Goal: Task Accomplishment & Management: Use online tool/utility

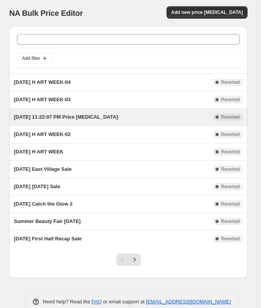
click at [91, 117] on span "[DATE] 11:22:07 PM Price [MEDICAL_DATA]" at bounding box center [66, 117] width 104 height 6
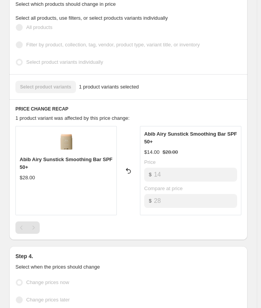
scroll to position [425, 0]
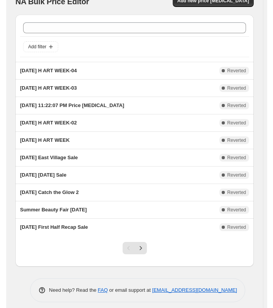
scroll to position [17, 0]
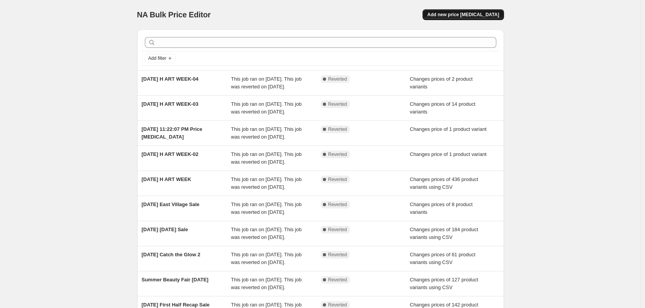
click at [277, 17] on button "Add new price [MEDICAL_DATA]" at bounding box center [462, 14] width 81 height 11
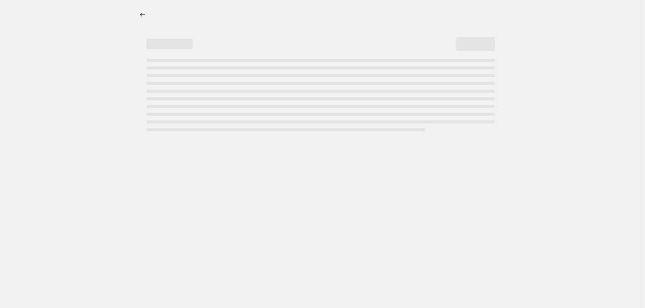
select select "percentage"
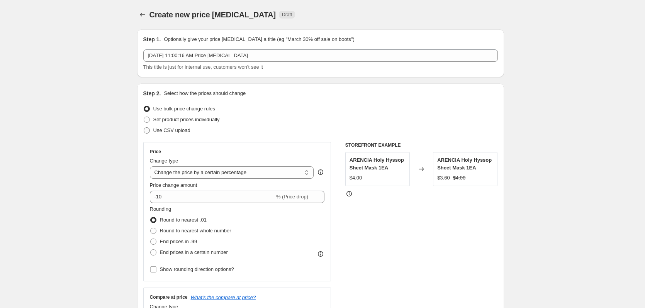
click at [152, 132] on label "Use CSV upload" at bounding box center [166, 130] width 47 height 11
click at [144, 128] on input "Use CSV upload" at bounding box center [144, 127] width 0 height 0
radio input "true"
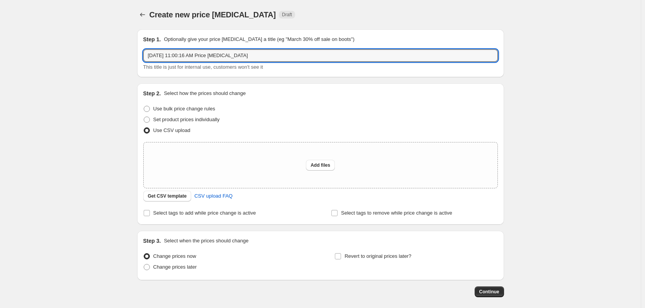
drag, startPoint x: 253, startPoint y: 54, endPoint x: 109, endPoint y: 57, distance: 144.4
click at [109, 57] on div "Create new price [MEDICAL_DATA]. This page is ready Create new price [MEDICAL_D…" at bounding box center [320, 172] width 640 height 344
type input "[DATE] Brand of the Month_Luvum"
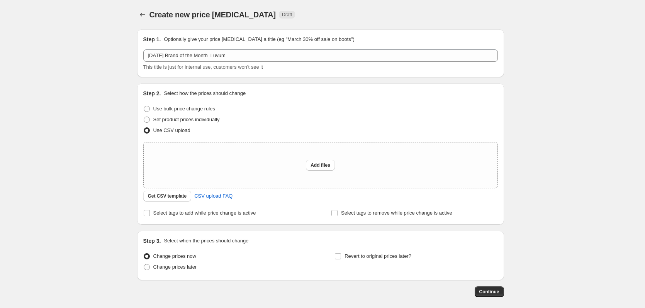
click at [277, 114] on div "Create new price [MEDICAL_DATA]. This page is ready Create new price [MEDICAL_D…" at bounding box center [320, 172] width 640 height 344
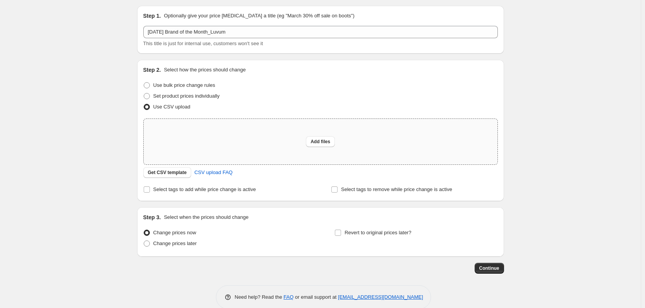
scroll to position [36, 0]
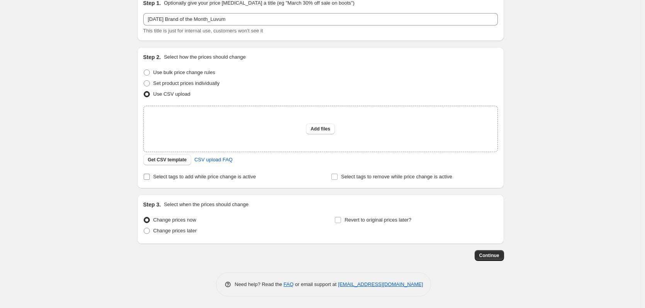
click at [148, 177] on input "Select tags to add while price change is active" at bounding box center [147, 177] width 6 height 6
checkbox input "true"
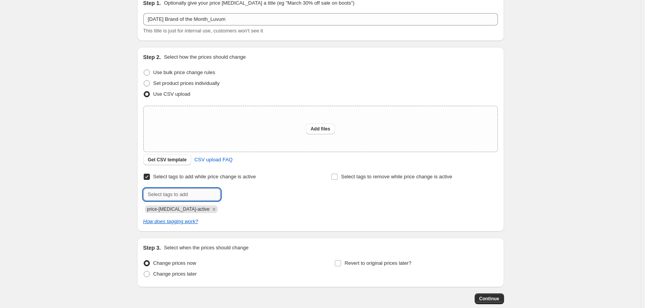
click at [167, 191] on input "text" at bounding box center [181, 194] width 77 height 12
click at [202, 196] on input "[DATE] Brand of the Month Luvum" at bounding box center [181, 194] width 77 height 12
click at [210, 195] on input "[DATE] Brand of the Month Luvum" at bounding box center [181, 194] width 77 height 12
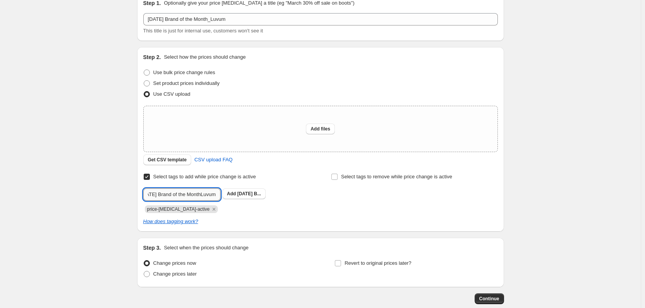
scroll to position [0, 17]
type input "[DATE] Brand of the Month_Luvum"
click at [256, 196] on span "[DATE] B..." at bounding box center [249, 193] width 24 height 5
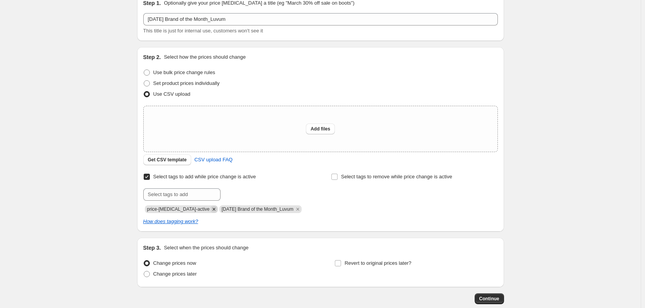
click at [212, 208] on icon "Remove price-change-job-active" at bounding box center [213, 209] width 3 height 3
click at [153, 275] on label "Change prices later" at bounding box center [170, 274] width 54 height 11
click at [144, 271] on input "Change prices later" at bounding box center [144, 271] width 0 height 0
radio input "true"
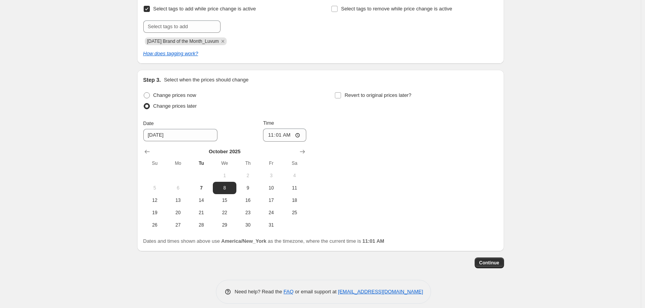
scroll to position [212, 0]
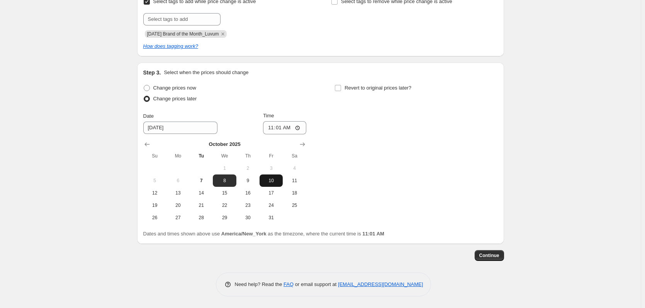
click at [274, 184] on span "10" at bounding box center [271, 181] width 17 height 6
type input "[DATE]"
click at [277, 126] on input "11:01" at bounding box center [284, 127] width 43 height 13
type input "08:30"
click at [277, 144] on div "Change prices now Change prices later Date [DATE] Time 08:[DATE] Mo Tu We Th Fr…" at bounding box center [320, 153] width 354 height 141
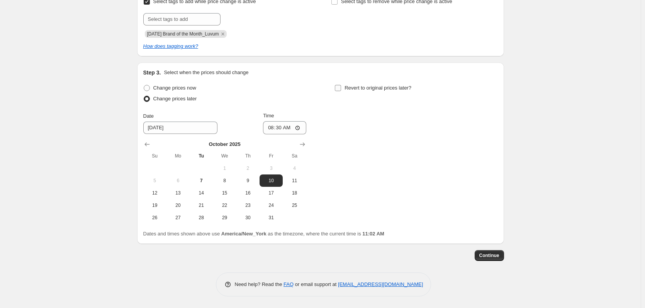
click at [277, 89] on input "Revert to original prices later?" at bounding box center [338, 88] width 6 height 6
checkbox input "true"
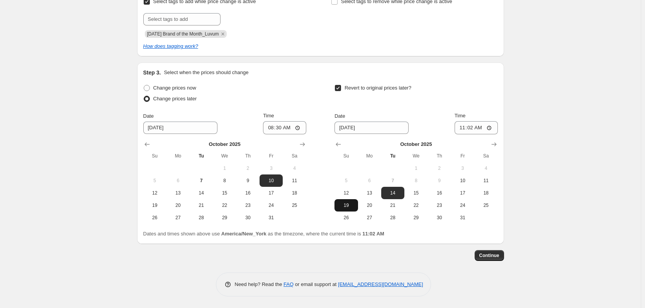
click at [277, 208] on span "19" at bounding box center [345, 205] width 17 height 6
type input "[DATE]"
click at [277, 129] on input "11:02" at bounding box center [475, 127] width 43 height 13
click at [277, 127] on input "11:02" at bounding box center [475, 127] width 43 height 13
click at [277, 142] on div "Create new price [MEDICAL_DATA]. This page is ready Create new price [MEDICAL_D…" at bounding box center [320, 48] width 640 height 520
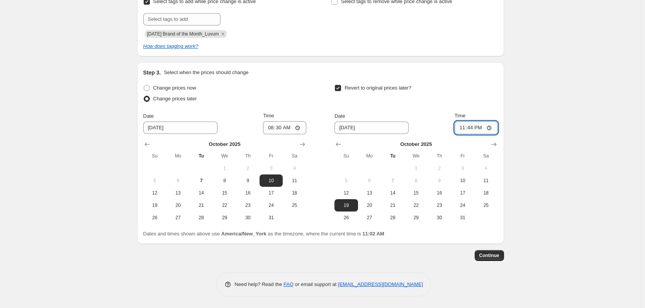
click at [277, 130] on input "23:44" at bounding box center [475, 127] width 43 height 13
click at [277, 126] on input "23:44" at bounding box center [475, 127] width 43 height 13
click at [277, 128] on input "23:44" at bounding box center [475, 127] width 43 height 13
click at [277, 127] on input "23:44" at bounding box center [475, 127] width 43 height 13
type input "23:45"
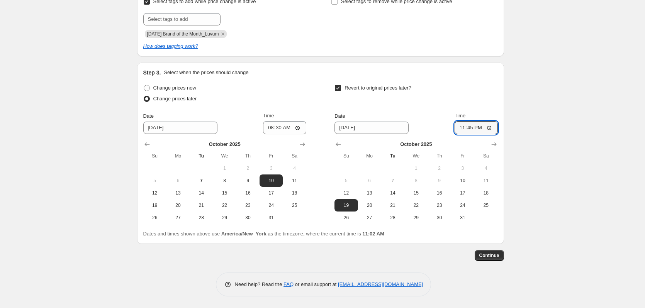
click at [277, 118] on div "Create new price [MEDICAL_DATA]. This page is ready Create new price [MEDICAL_D…" at bounding box center [320, 48] width 640 height 520
click at [277, 63] on div "Create new price [MEDICAL_DATA]. This page is ready Create new price [MEDICAL_D…" at bounding box center [320, 48] width 640 height 520
click at [277, 130] on input "08:30" at bounding box center [284, 127] width 43 height 13
type input "07:30"
click at [277, 98] on div "Create new price [MEDICAL_DATA]. This page is ready Create new price [MEDICAL_D…" at bounding box center [320, 48] width 640 height 520
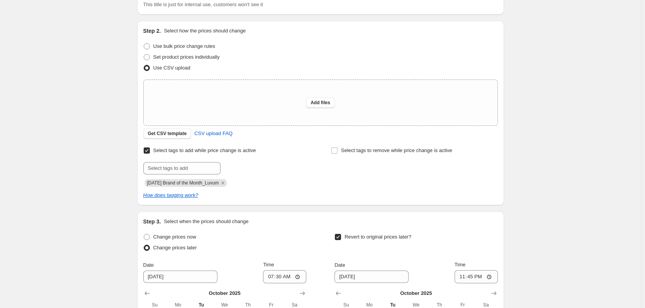
scroll to position [57, 0]
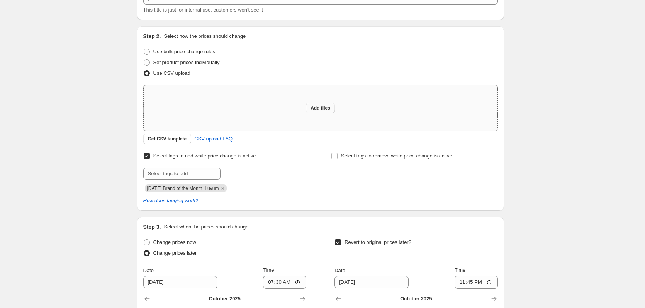
click at [277, 110] on span "Add files" at bounding box center [320, 108] width 20 height 6
type input "C:\fakepath\[DATE] Brand of the Month_Luvum_20251007_105530.csv"
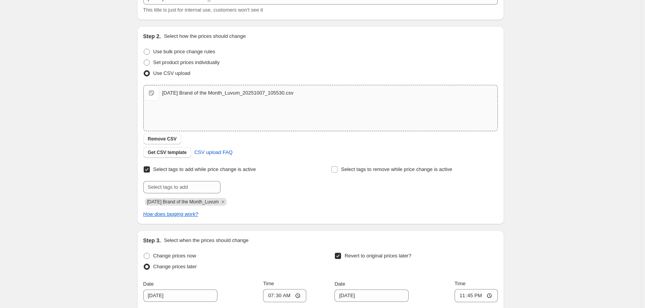
click at [277, 83] on div "Create new price [MEDICAL_DATA]. This page is ready Create new price [MEDICAL_D…" at bounding box center [320, 209] width 640 height 533
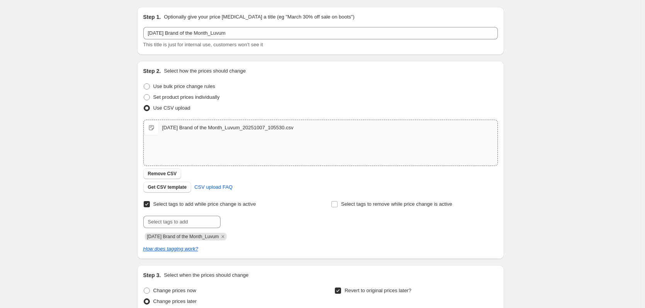
scroll to position [0, 0]
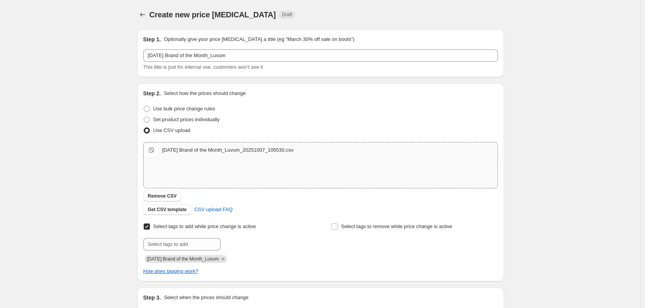
click at [76, 86] on div "Create new price [MEDICAL_DATA]. This page is ready Create new price [MEDICAL_D…" at bounding box center [320, 266] width 640 height 533
click at [145, 17] on icon "Price change jobs" at bounding box center [143, 15] width 8 height 8
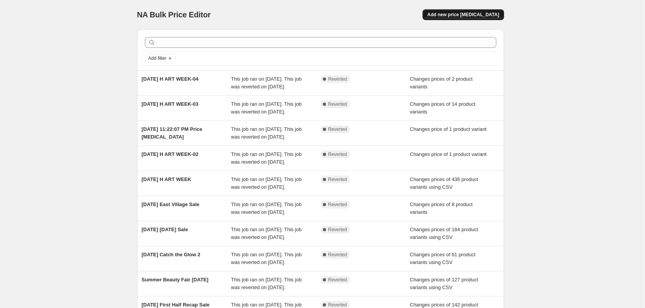
click at [277, 15] on span "Add new price [MEDICAL_DATA]" at bounding box center [463, 15] width 72 height 6
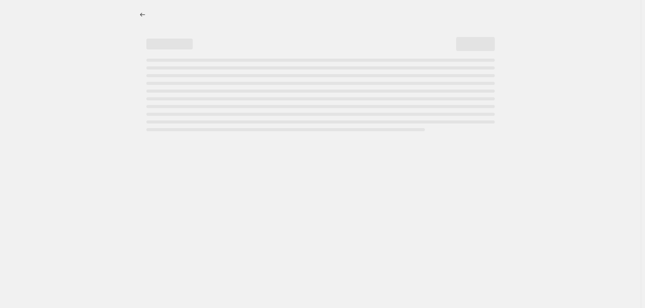
select select "percentage"
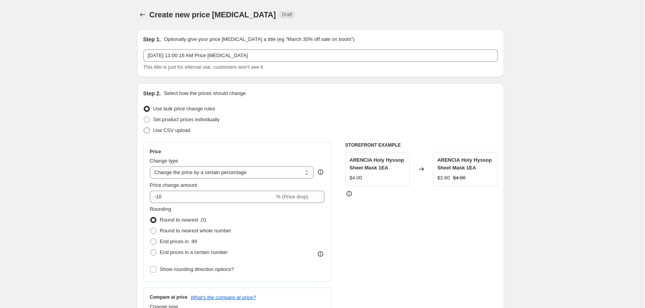
click at [150, 130] on span at bounding box center [147, 130] width 6 height 6
click at [144, 128] on input "Use CSV upload" at bounding box center [144, 127] width 0 height 0
radio input "true"
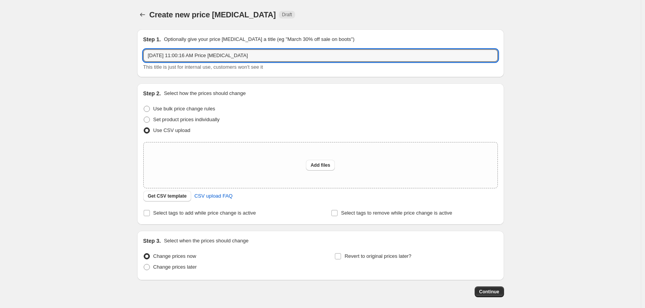
drag, startPoint x: 257, startPoint y: 58, endPoint x: 80, endPoint y: 69, distance: 177.9
click at [80, 69] on div "Create new price [MEDICAL_DATA]. This page is ready Create new price [MEDICAL_D…" at bounding box center [320, 172] width 640 height 344
type input "[DATE] Brand of the Month_Luvum"
click at [277, 163] on button "Add files" at bounding box center [320, 165] width 29 height 11
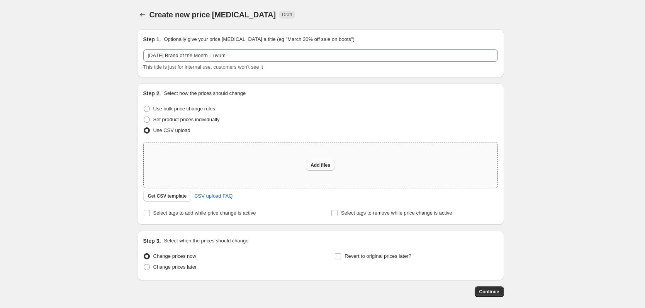
type input "C:\fakepath\[DATE] Brand of the Month_Luvum_20251007_105530.csv"
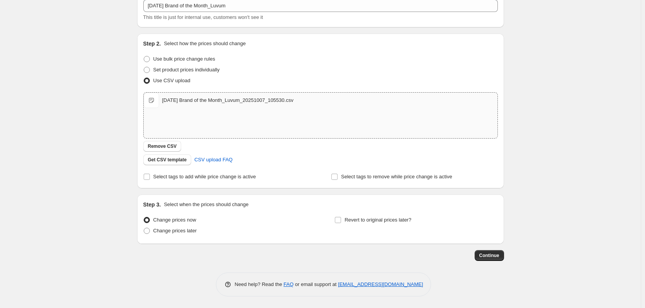
scroll to position [11, 0]
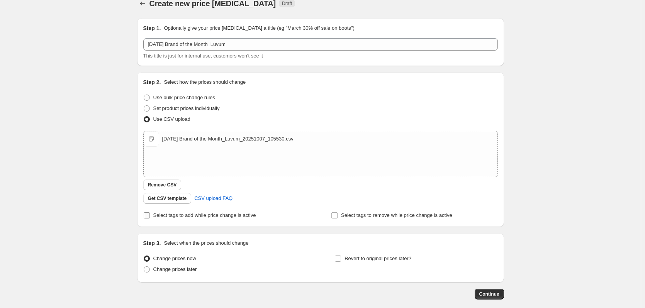
click at [149, 212] on input "Select tags to add while price change is active" at bounding box center [147, 215] width 6 height 6
checkbox input "true"
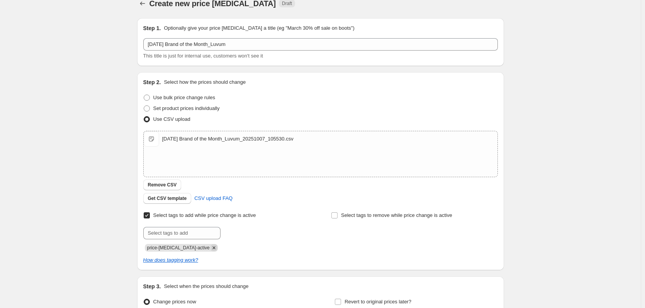
click at [210, 249] on icon "Remove price-change-job-active" at bounding box center [213, 247] width 7 height 7
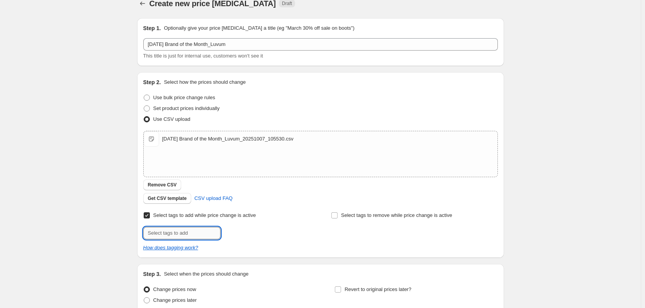
click at [181, 236] on input "text" at bounding box center [181, 233] width 77 height 12
type input "[DATE] Brand of the Month_Luvum"
click at [132, 242] on div "Step 1. Optionally give your price [MEDICAL_DATA] a title (eg "March 30% off sa…" at bounding box center [317, 171] width 373 height 318
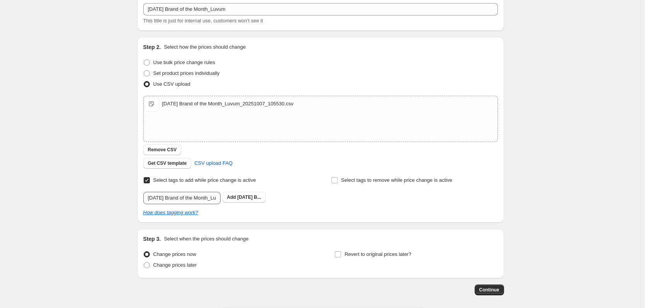
scroll to position [81, 0]
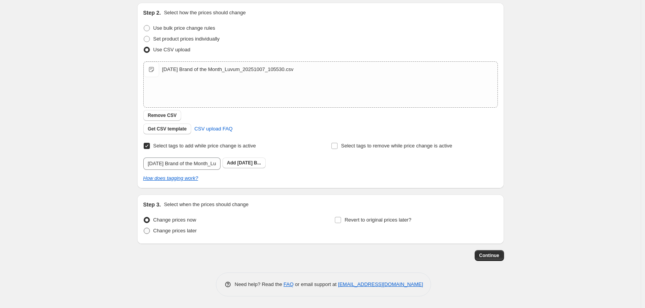
click at [150, 234] on label "Change prices later" at bounding box center [170, 230] width 54 height 11
click at [144, 228] on input "Change prices later" at bounding box center [144, 228] width 0 height 0
radio input "true"
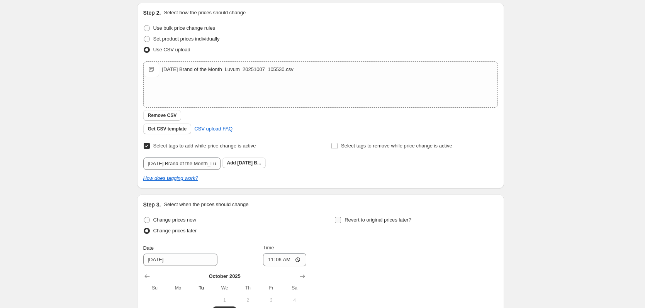
click at [277, 222] on input "Revert to original prices later?" at bounding box center [338, 220] width 6 height 6
checkbox input "true"
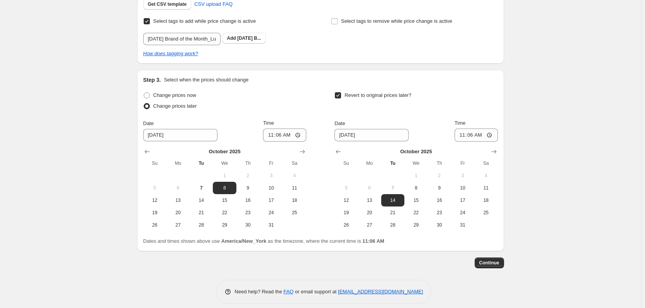
scroll to position [213, 0]
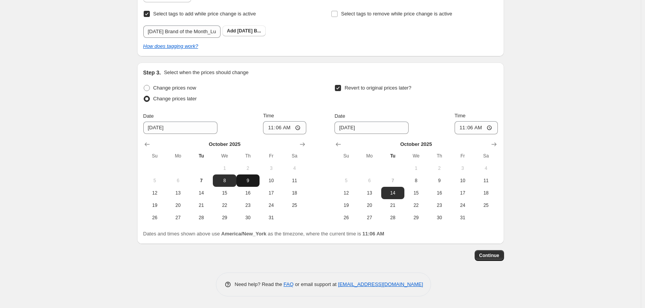
click at [256, 183] on span "9" at bounding box center [247, 181] width 17 height 6
type input "[DATE]"
click at [277, 131] on input "11:06" at bounding box center [284, 127] width 43 height 13
click at [277, 127] on input "11:06" at bounding box center [284, 127] width 43 height 13
type input "07:06"
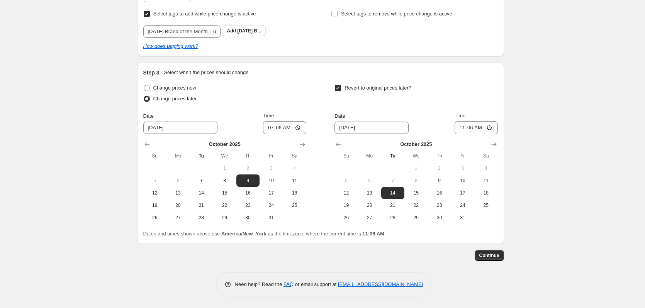
click at [277, 103] on div "Revert to original prices later?" at bounding box center [415, 94] width 163 height 23
click at [277, 202] on span "19" at bounding box center [345, 205] width 17 height 6
type input "[DATE]"
click at [277, 126] on input "11:06" at bounding box center [475, 127] width 43 height 13
click at [277, 128] on input "11:06" at bounding box center [475, 127] width 43 height 13
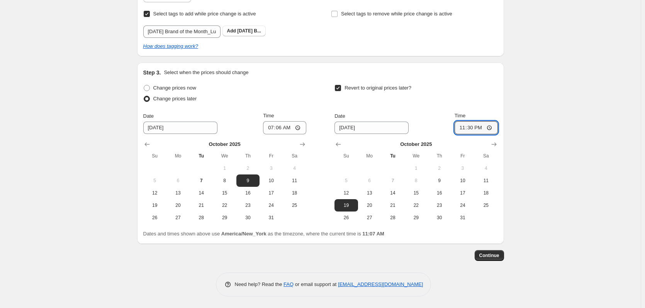
type input "23:30"
click at [277, 120] on div "Create new price [MEDICAL_DATA]. This page is ready Create new price [MEDICAL_D…" at bounding box center [320, 47] width 640 height 521
click at [277, 130] on input "07:06" at bounding box center [284, 127] width 43 height 13
type input "07:30"
click at [277, 108] on div "Create new price [MEDICAL_DATA]. This page is ready Create new price [MEDICAL_D…" at bounding box center [320, 47] width 385 height 521
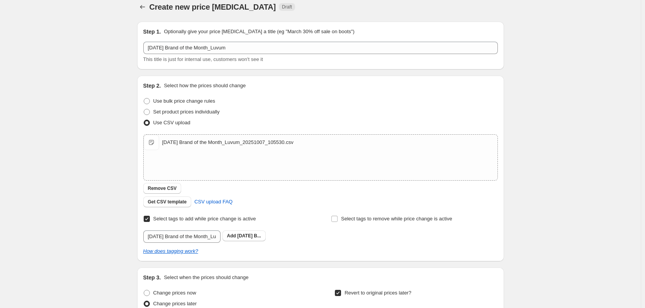
scroll to position [0, 0]
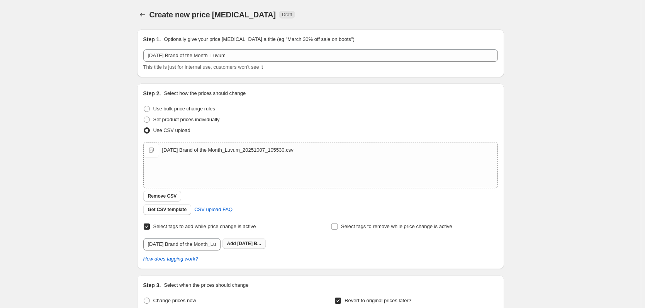
click at [255, 243] on span "[DATE] B..." at bounding box center [249, 243] width 24 height 5
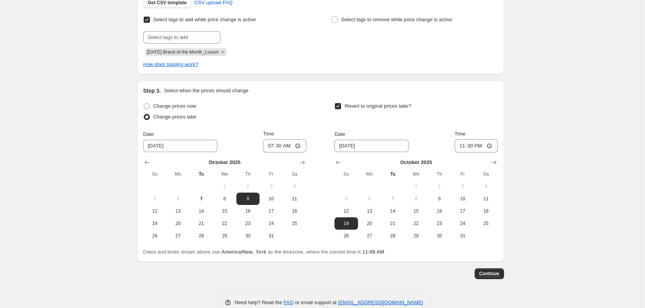
scroll to position [225, 0]
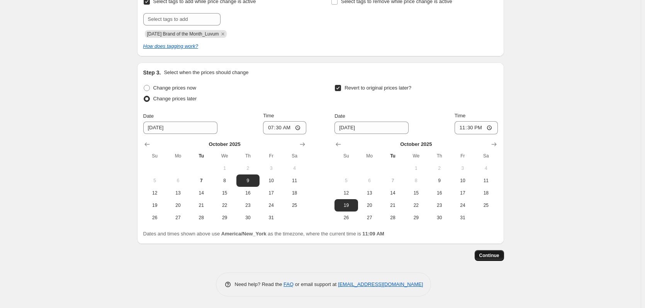
click at [277, 252] on button "Continue" at bounding box center [488, 255] width 29 height 11
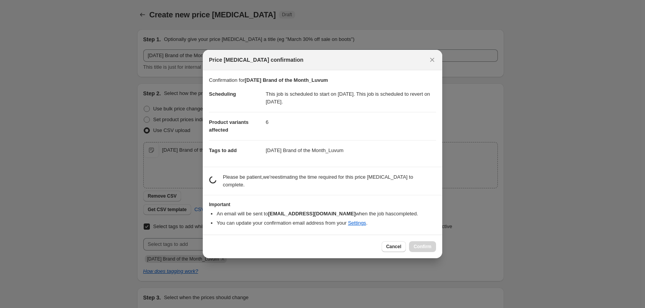
scroll to position [0, 0]
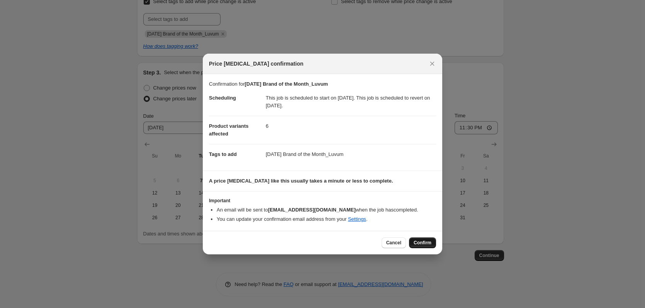
click at [277, 242] on span "Confirm" at bounding box center [422, 243] width 18 height 6
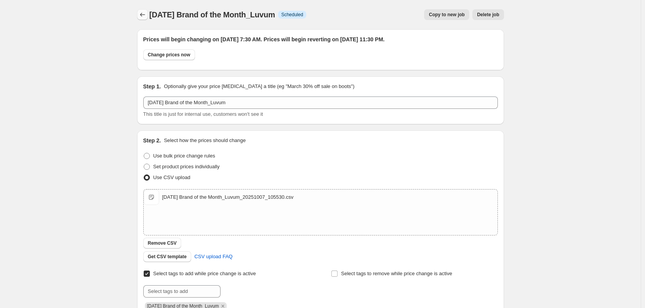
click at [142, 14] on icon "Price change jobs" at bounding box center [143, 15] width 8 height 8
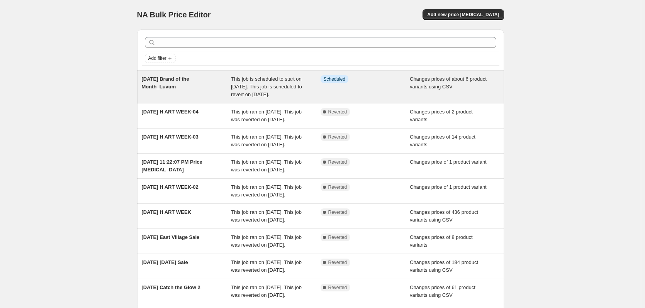
click at [182, 81] on span "[DATE] Brand of the Month_Luvum" at bounding box center [165, 83] width 47 height 14
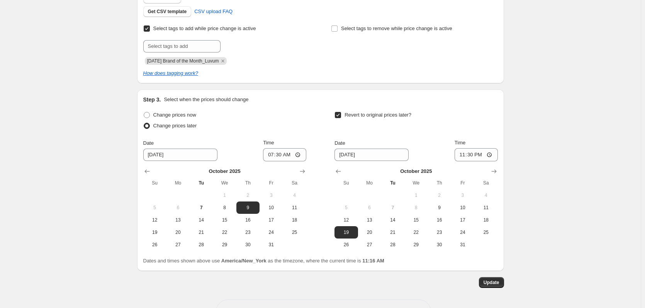
scroll to position [232, 0]
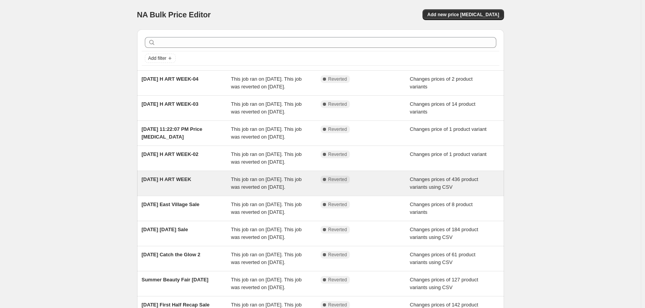
click at [189, 182] on span "[DATE] H ART WEEK" at bounding box center [167, 179] width 50 height 6
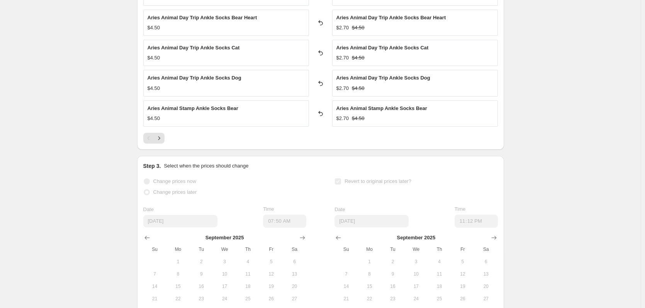
scroll to position [462, 0]
